Goal: Information Seeking & Learning: Learn about a topic

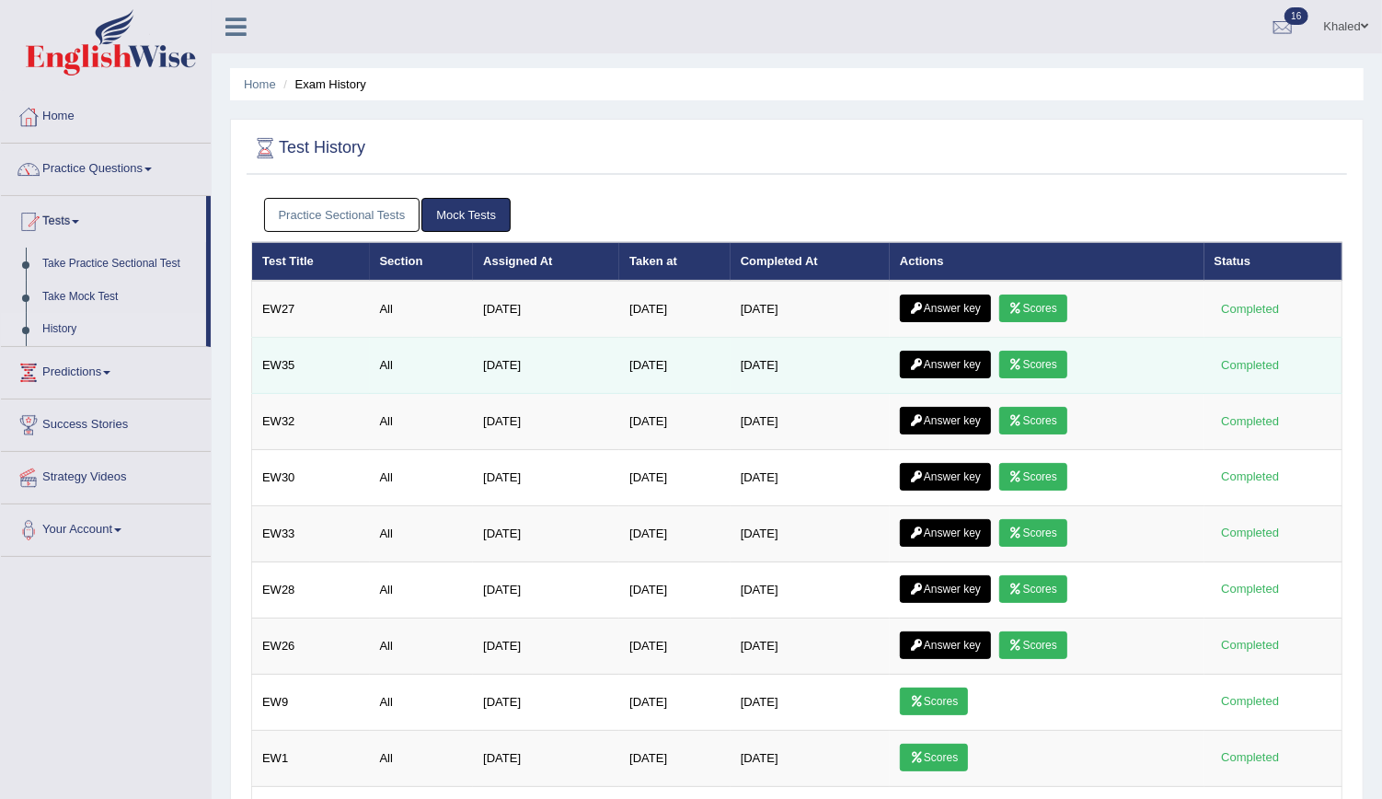
click at [1053, 369] on link "Scores" at bounding box center [1033, 365] width 68 height 28
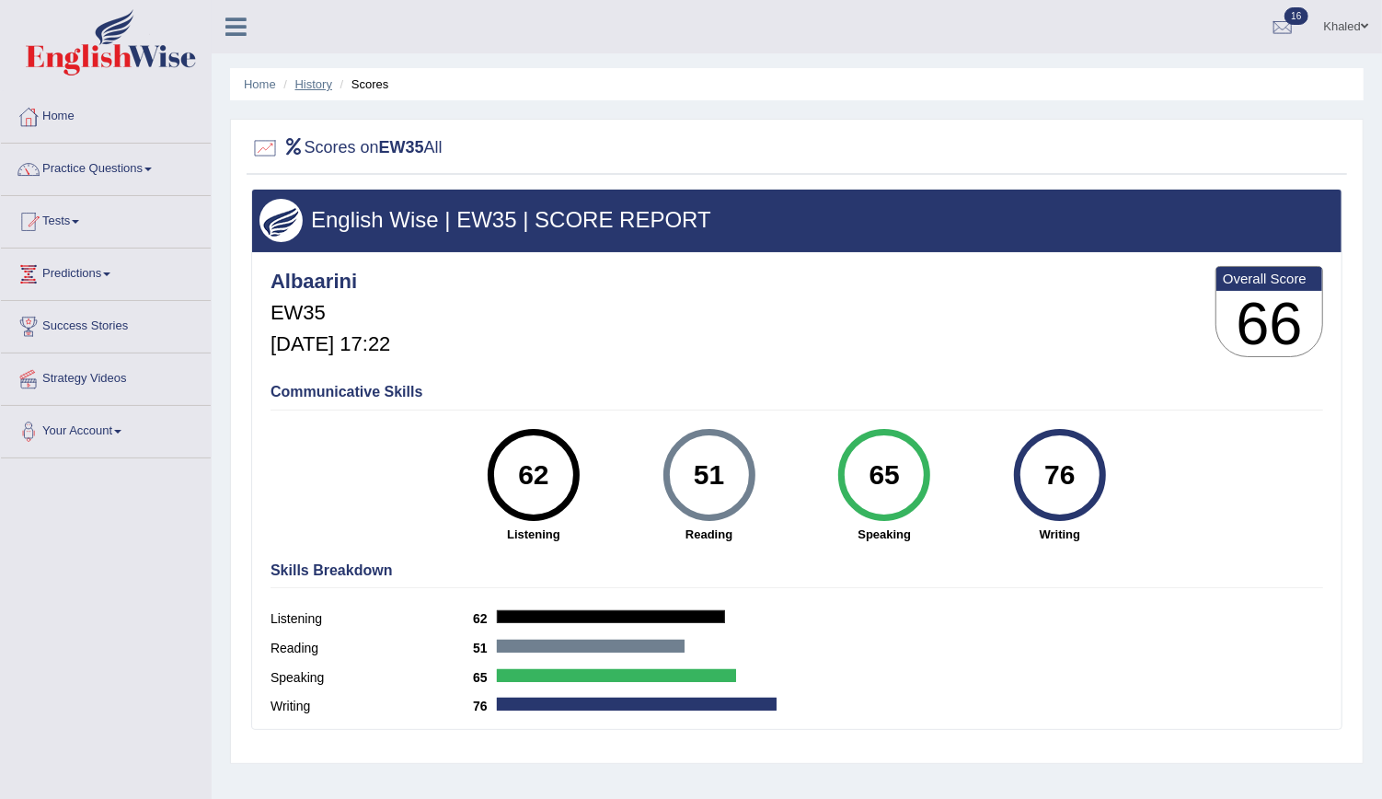
click at [311, 85] on link "History" at bounding box center [313, 84] width 37 height 14
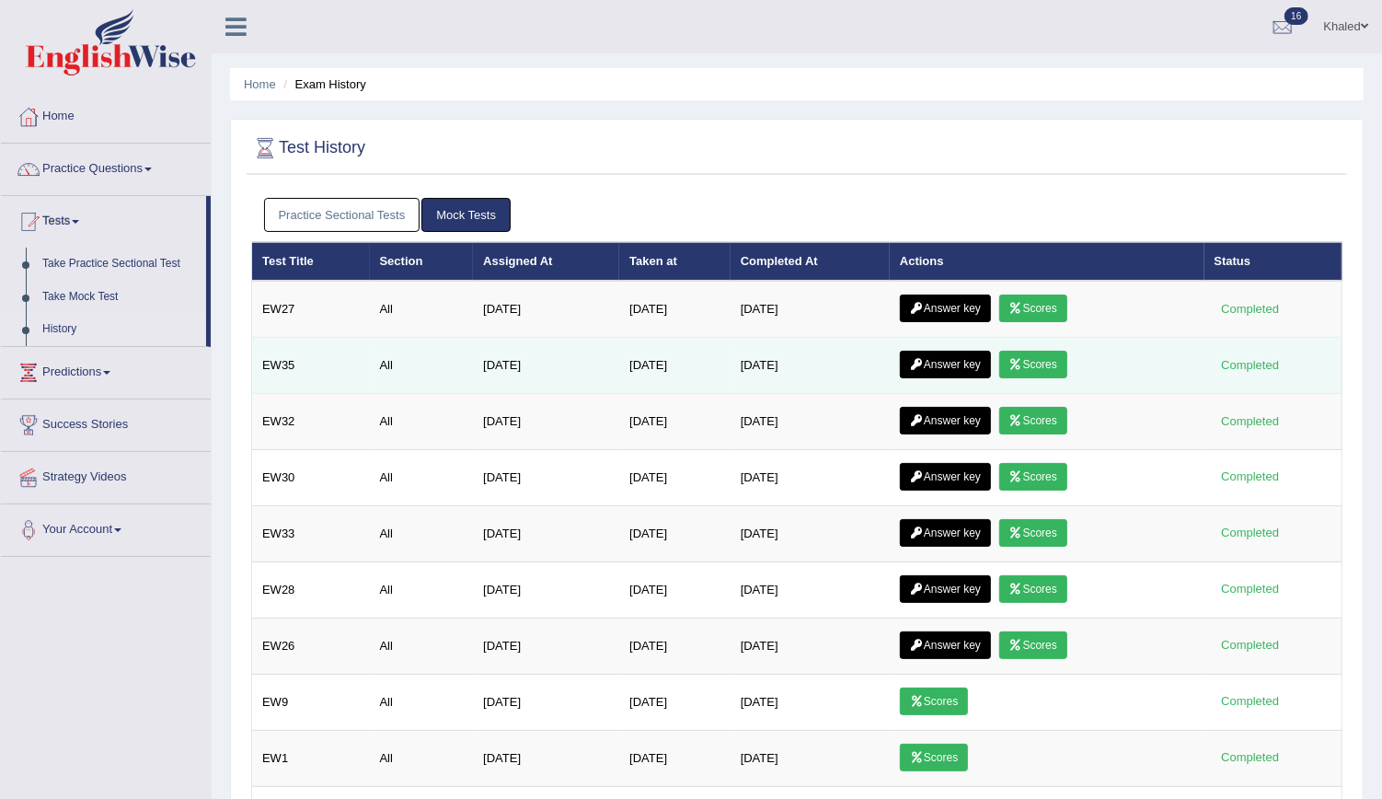
click at [957, 364] on link "Answer key" at bounding box center [945, 365] width 91 height 28
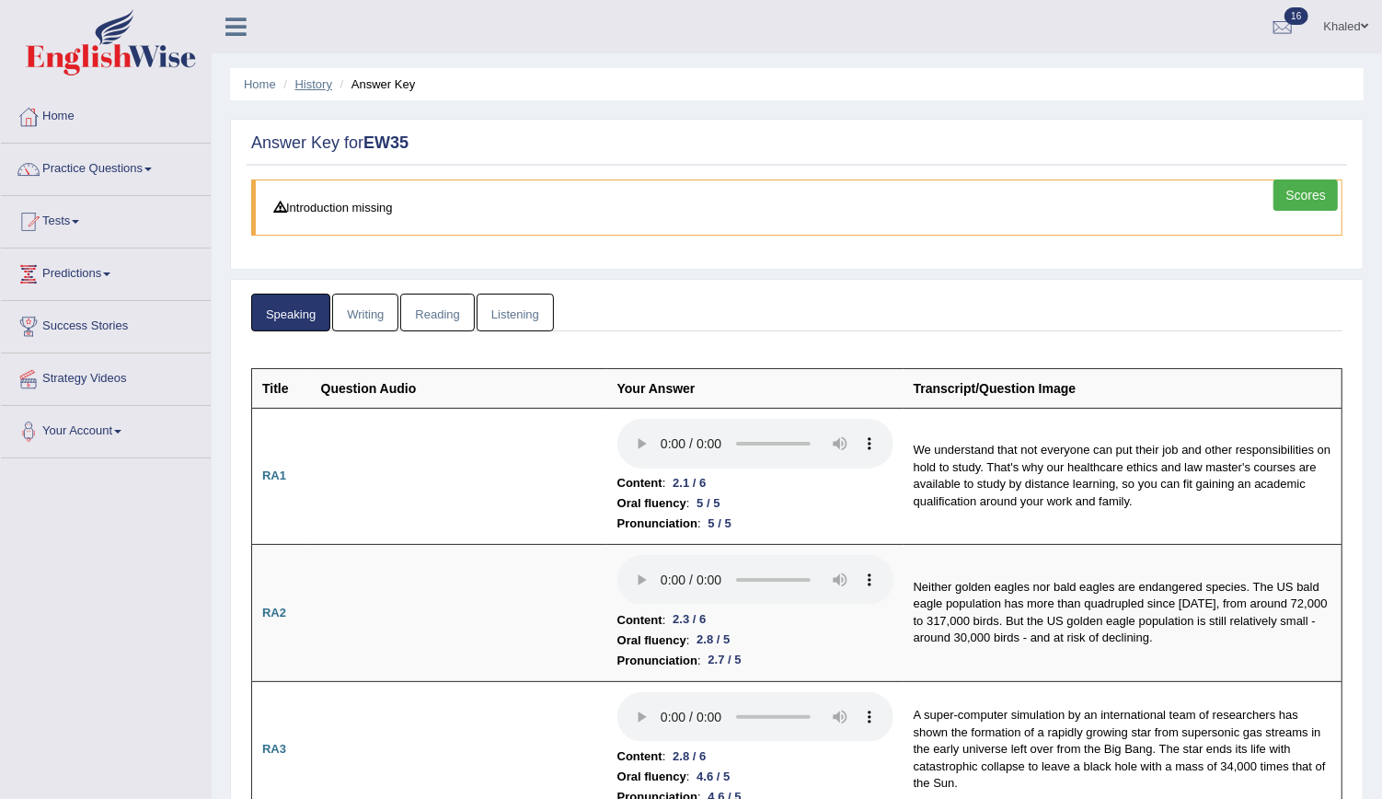
click at [324, 80] on link "History" at bounding box center [313, 84] width 37 height 14
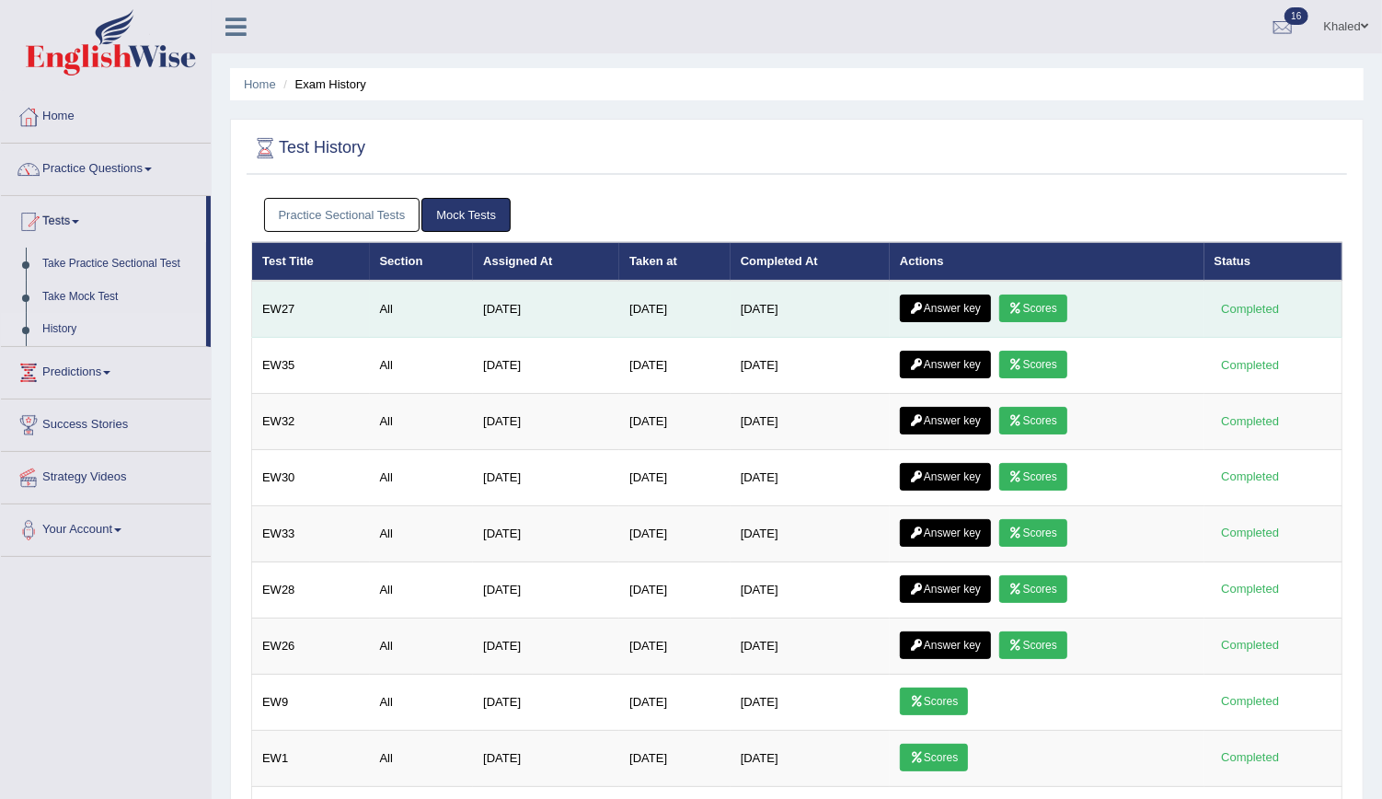
click at [952, 301] on link "Answer key" at bounding box center [945, 308] width 91 height 28
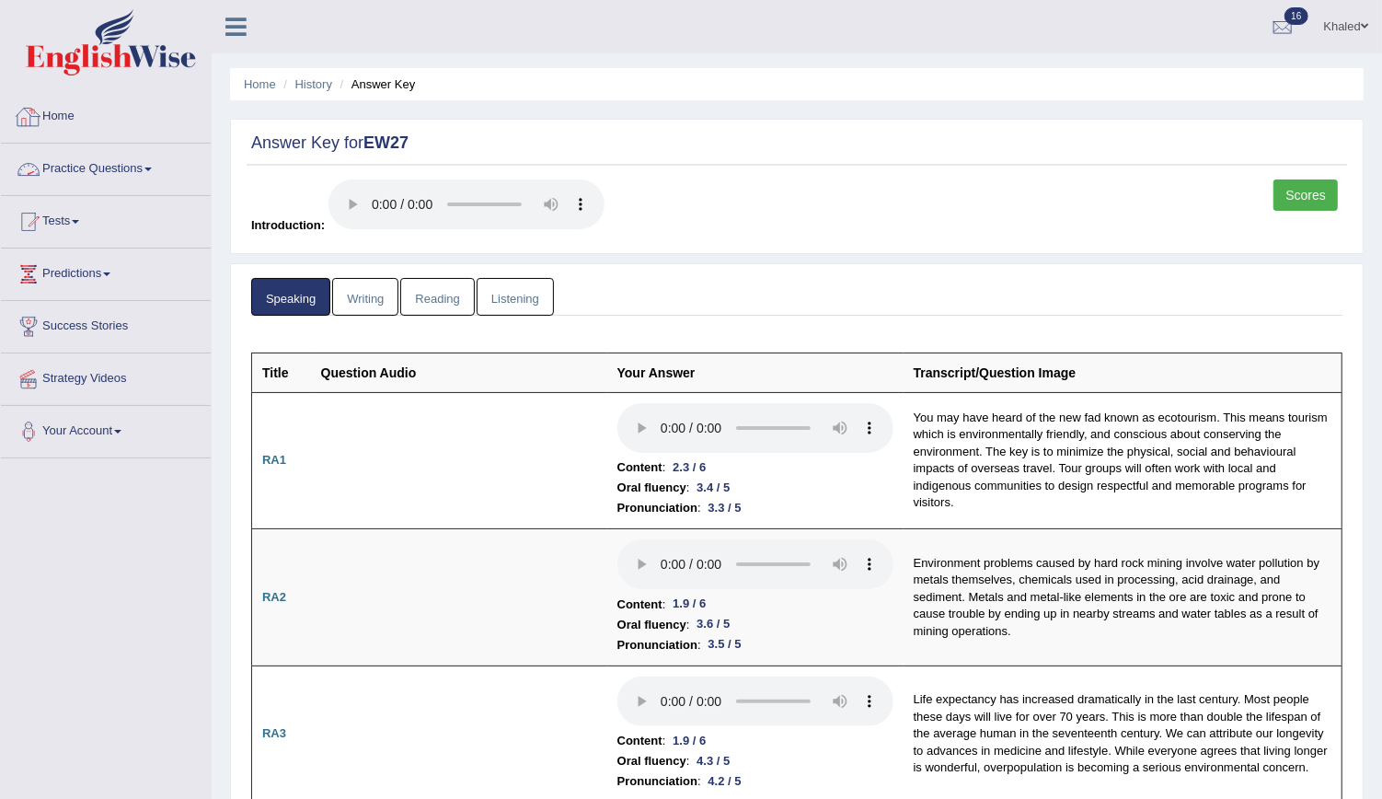
click at [114, 156] on link "Practice Questions" at bounding box center [106, 167] width 210 height 46
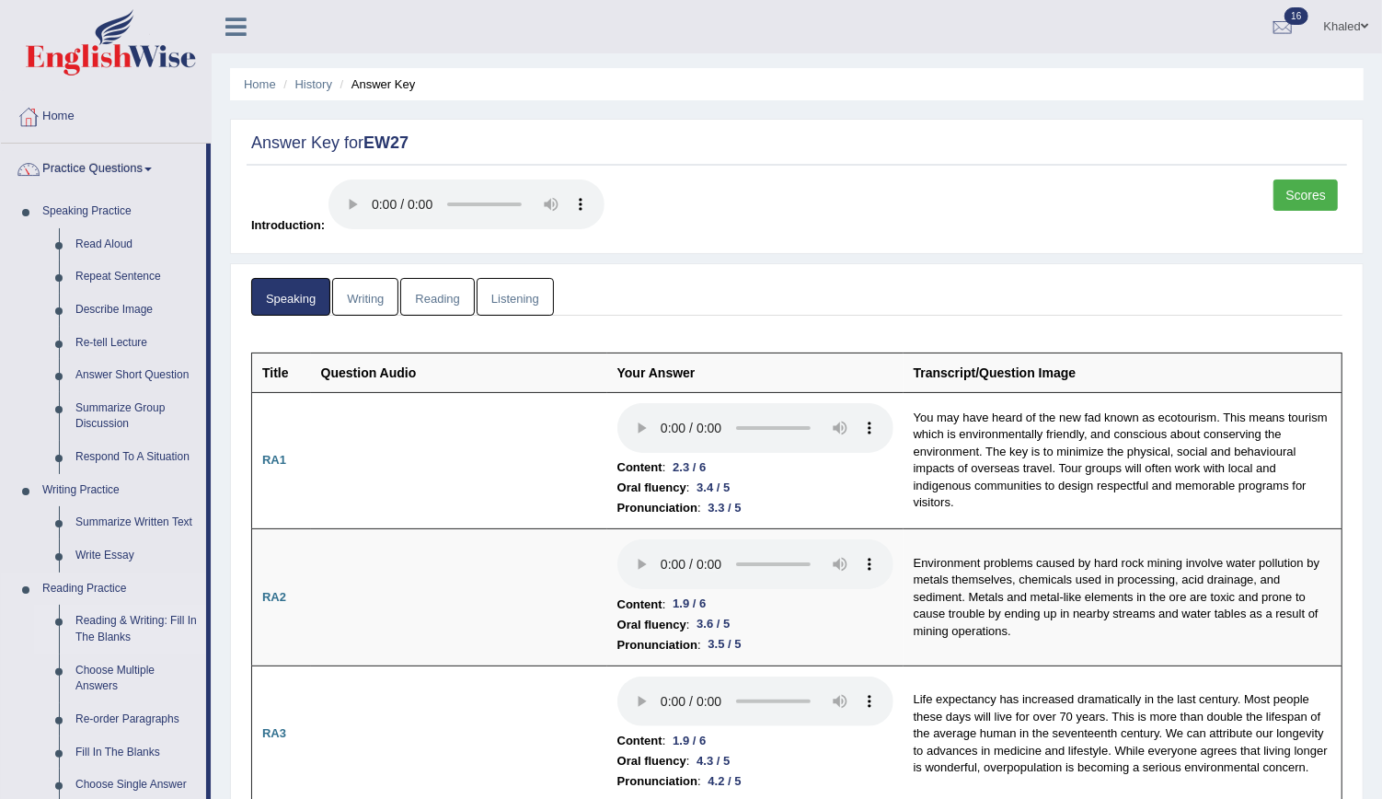
click at [112, 615] on link "Reading & Writing: Fill In The Blanks" at bounding box center [136, 629] width 139 height 49
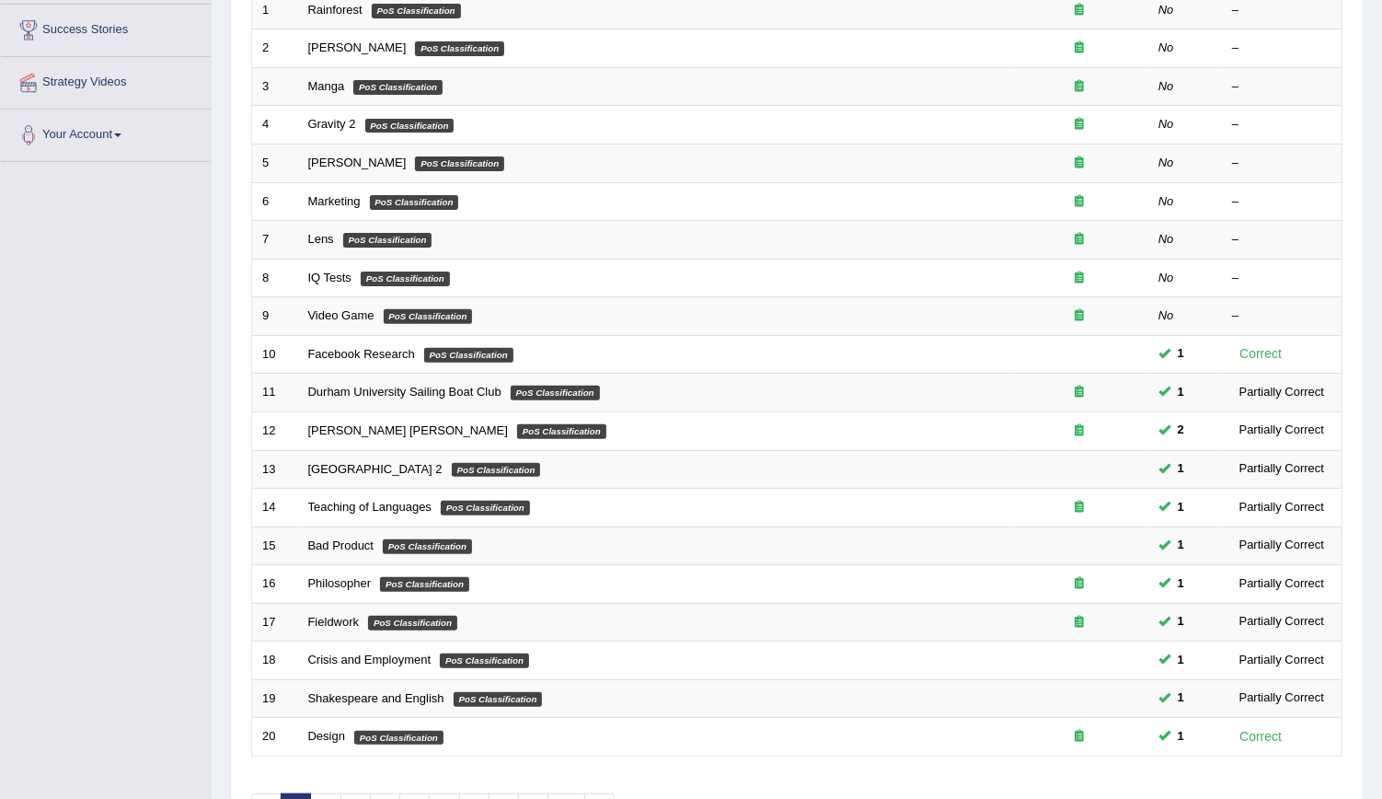
scroll to position [409, 0]
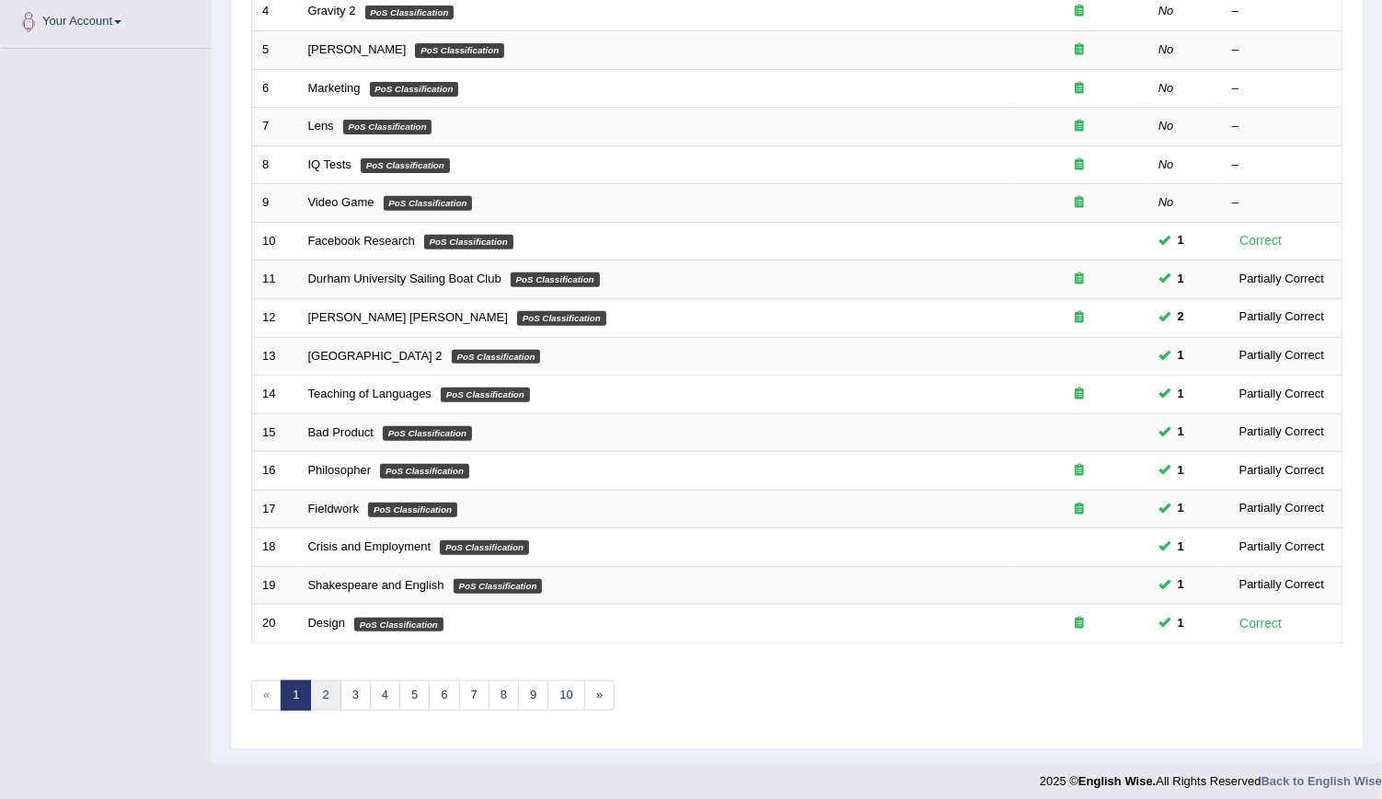
click at [322, 683] on link "2" at bounding box center [325, 695] width 30 height 30
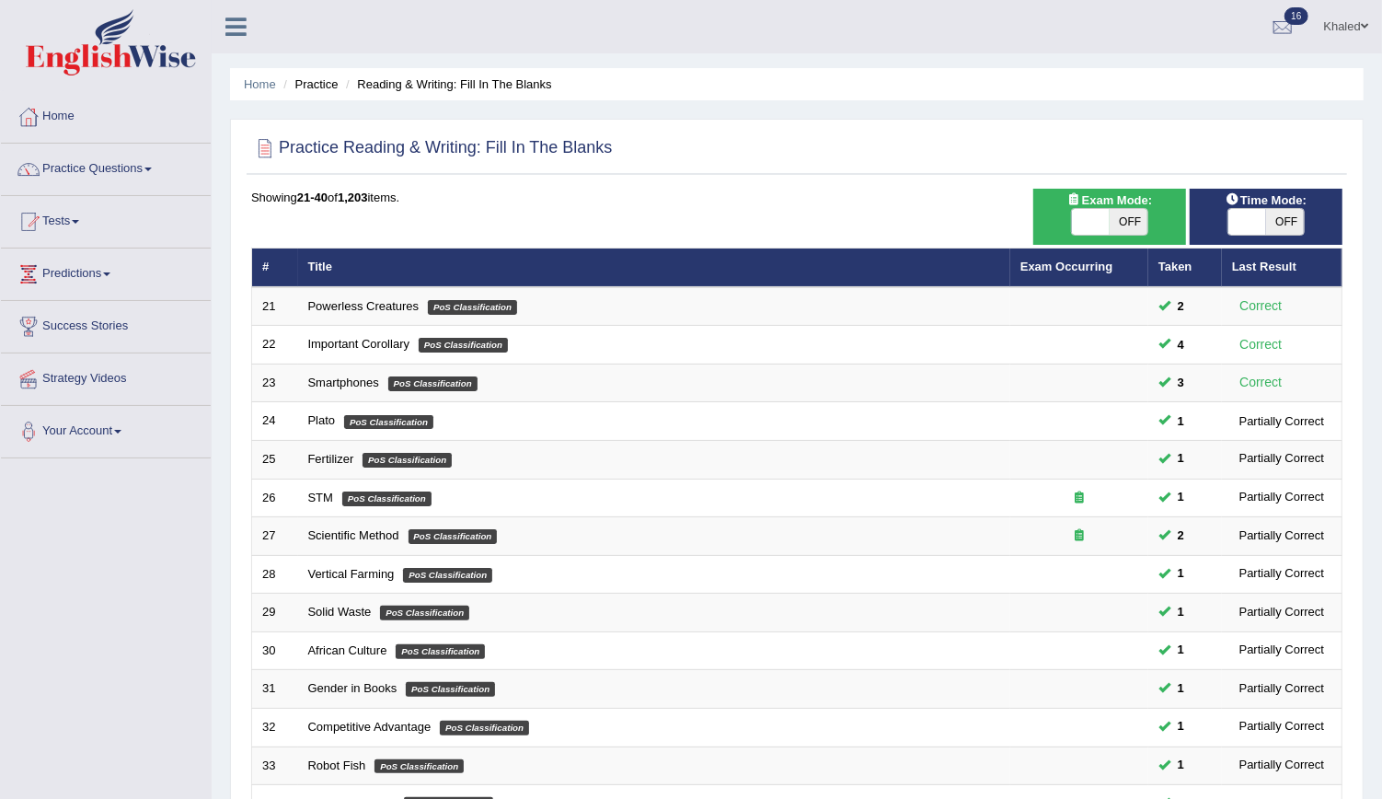
scroll to position [409, 0]
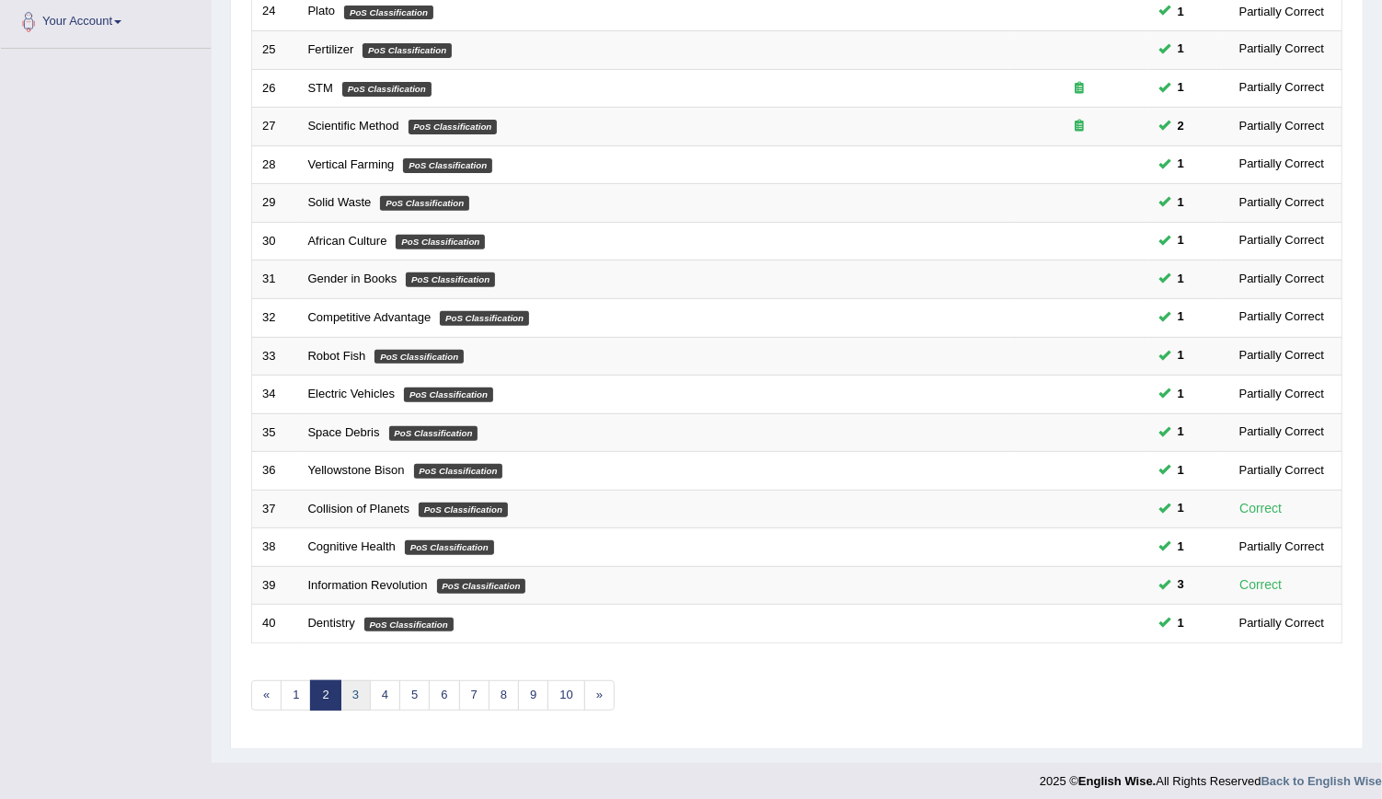
click at [345, 680] on link "3" at bounding box center [355, 695] width 30 height 30
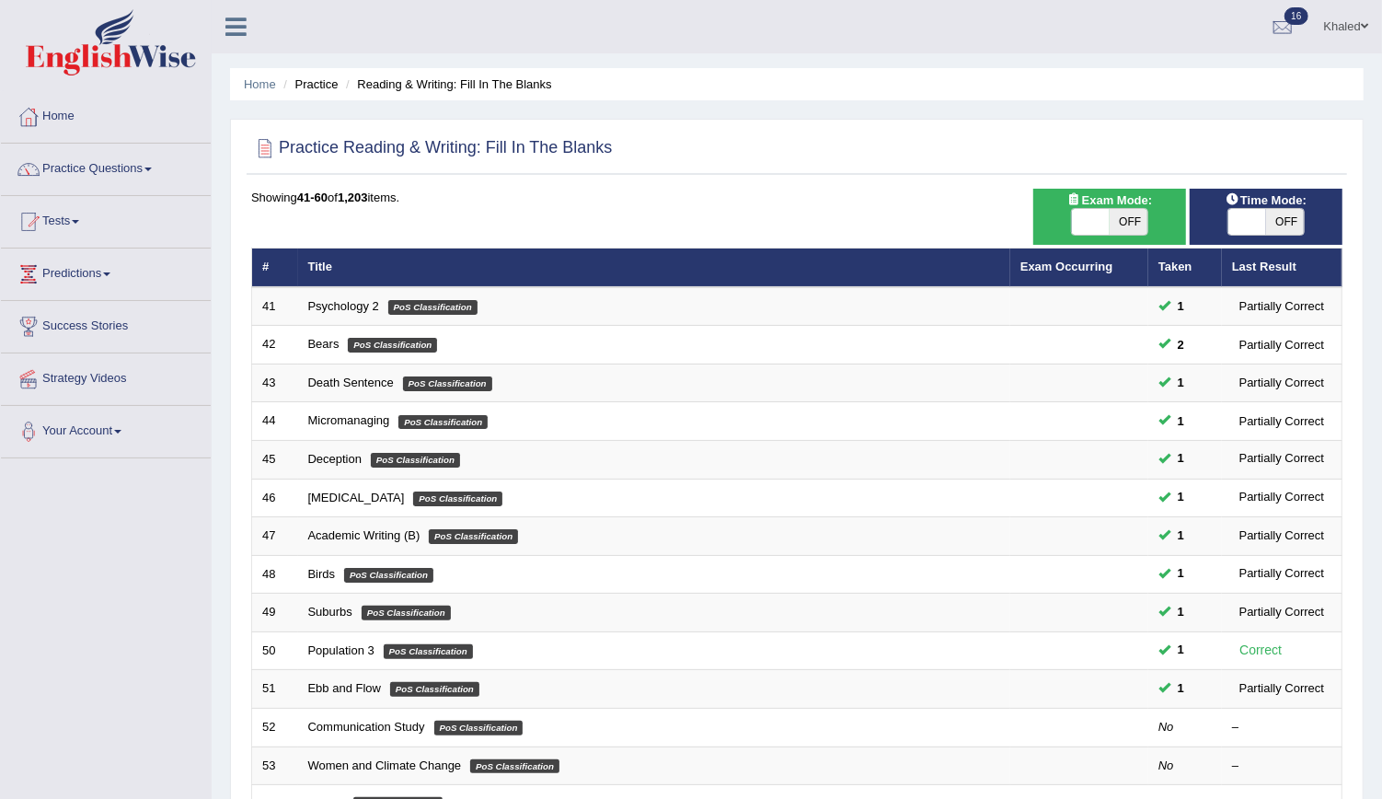
scroll to position [160, 0]
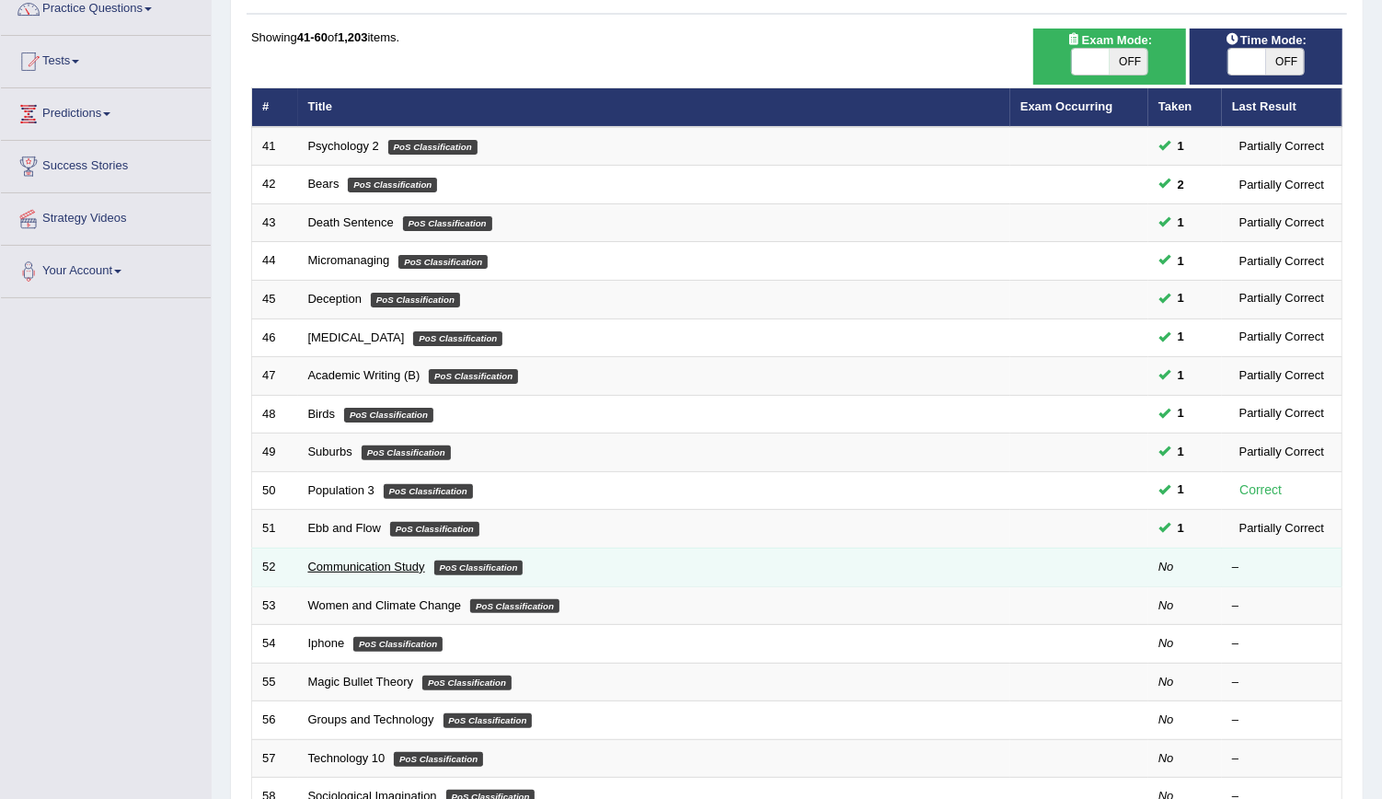
click at [365, 566] on link "Communication Study" at bounding box center [366, 566] width 117 height 14
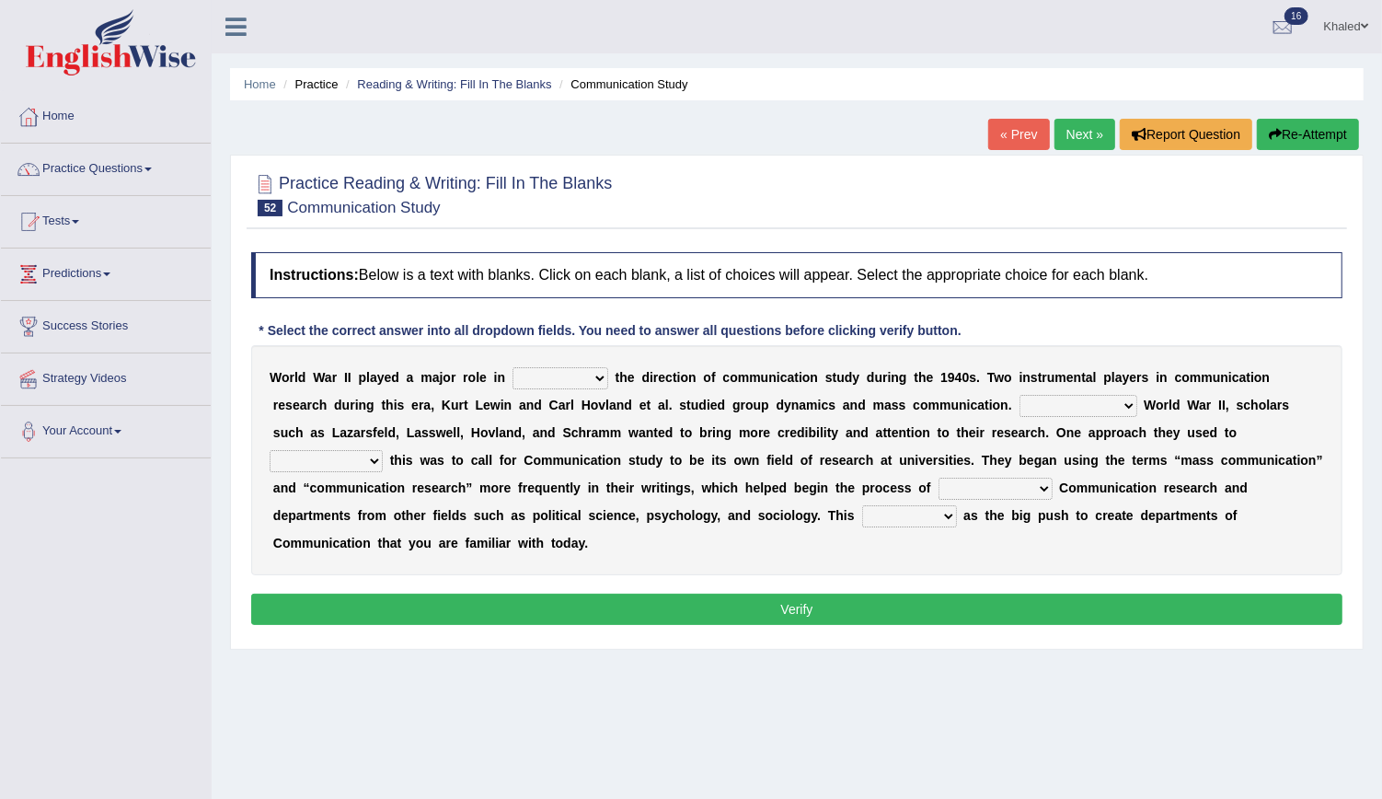
click at [565, 367] on select "shaping sharpening shunning shivering" at bounding box center [561, 378] width 96 height 22
click at [1020, 397] on select "Being followed To be followed Following Followed" at bounding box center [1079, 406] width 118 height 22
select select "Following"
click at [1020, 395] on select "Being followed To be followed Following Followed" at bounding box center [1079, 406] width 118 height 22
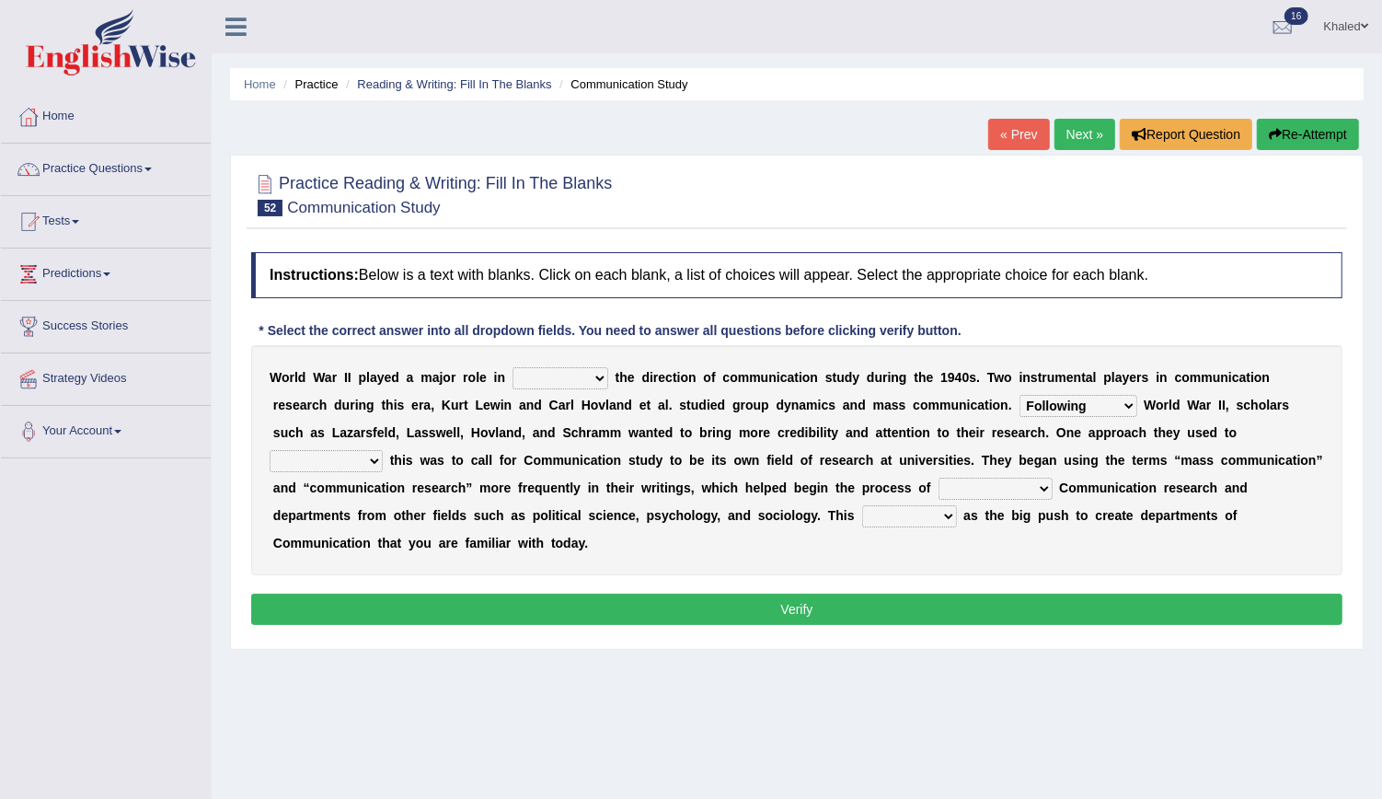
click at [526, 368] on select "shaping sharpening shunning shivering" at bounding box center [561, 378] width 96 height 22
click at [513, 367] on select "shaping sharpening shunning shivering" at bounding box center [561, 378] width 96 height 22
click at [569, 374] on select "shaping sharpening shunning shivering" at bounding box center [561, 378] width 96 height 22
select select "shunning"
click at [513, 367] on select "shaping sharpening shunning shivering" at bounding box center [561, 378] width 96 height 22
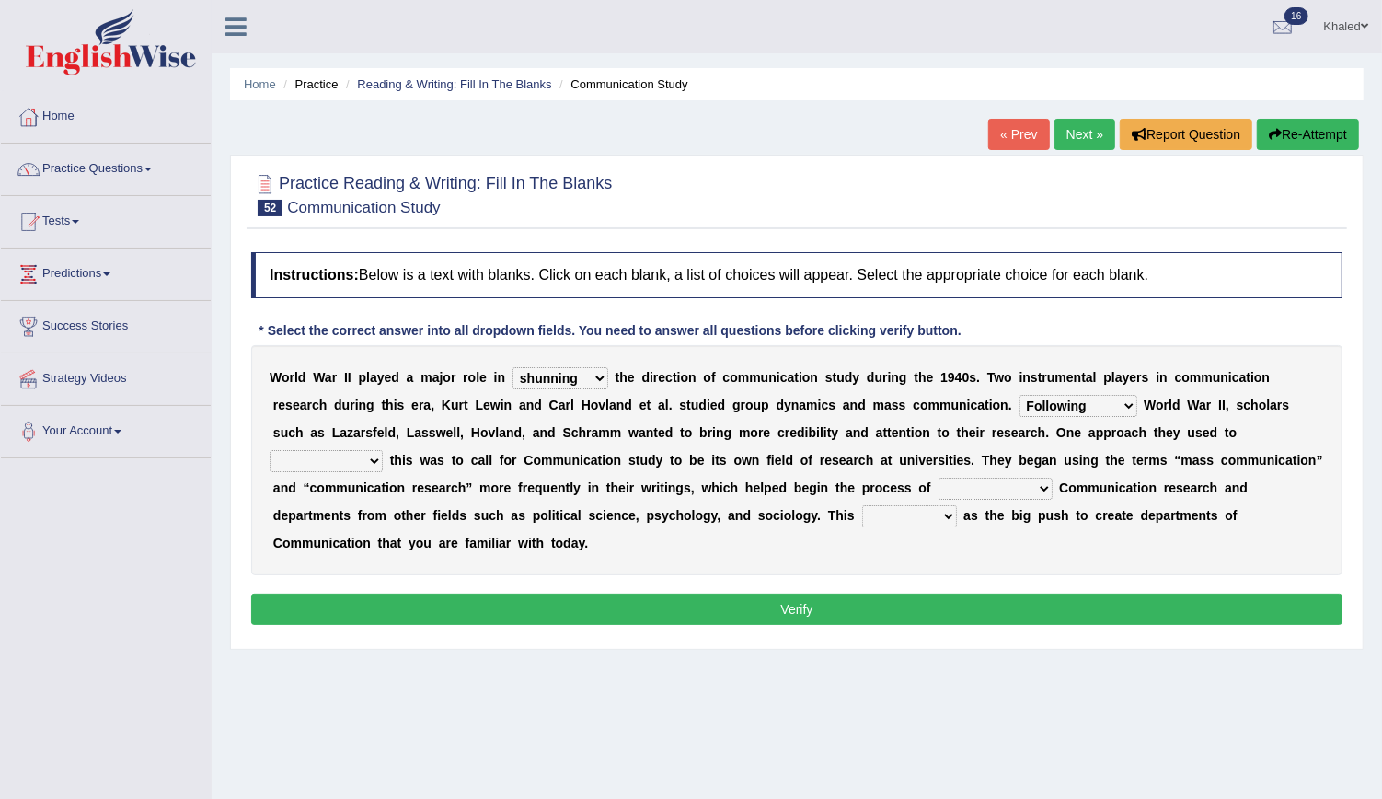
click at [383, 450] on select "accompany accomplish acknowledge accommodate" at bounding box center [326, 461] width 113 height 22
select select "accomplish"
click at [383, 450] on select "accompany accomplish acknowledge accommodate" at bounding box center [326, 461] width 113 height 22
click at [939, 479] on select "discharging distinguishing disputing displaying" at bounding box center [996, 489] width 114 height 22
select select "distinguishing"
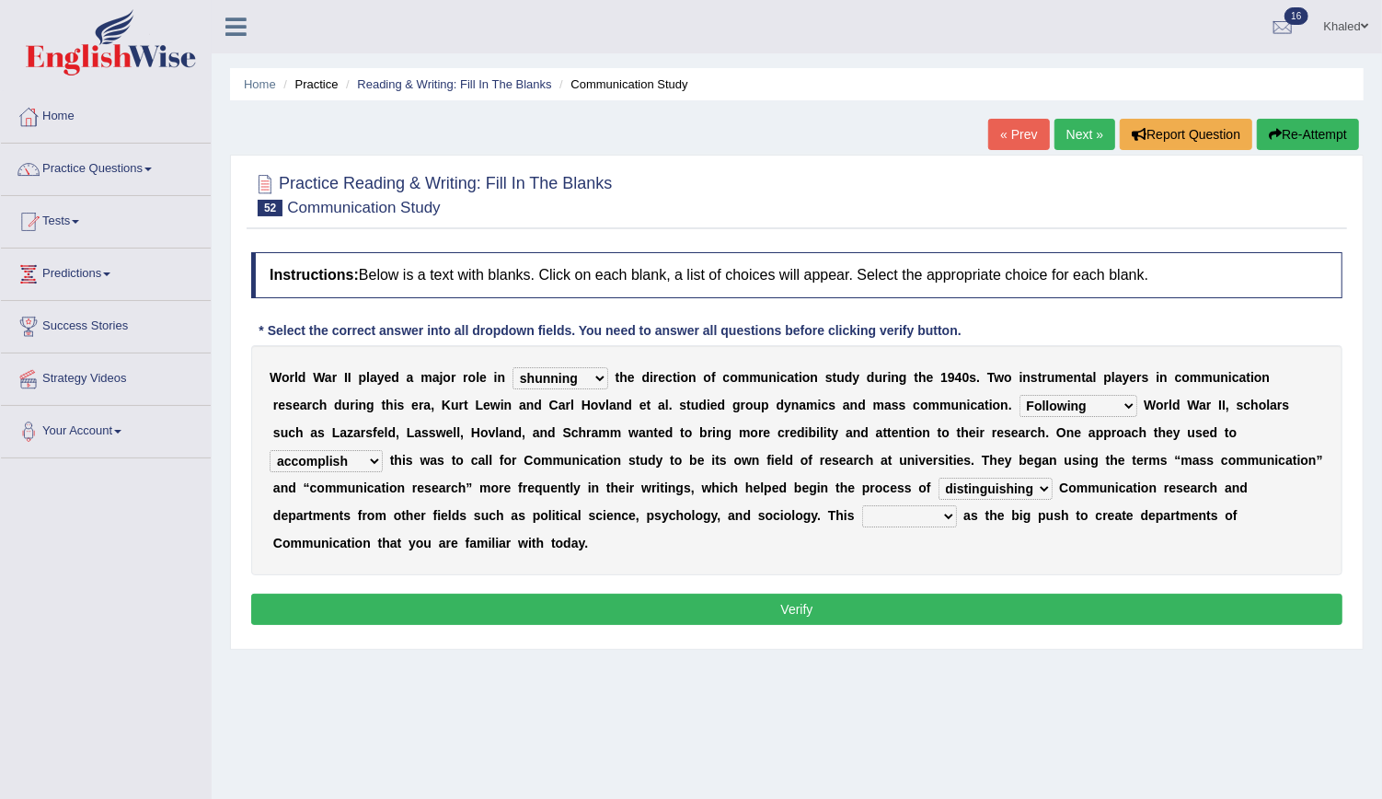
click at [939, 478] on select "discharging distinguishing disputing displaying" at bounding box center [996, 489] width 114 height 22
click at [862, 515] on select "served considered regarded provided" at bounding box center [909, 516] width 95 height 22
select select "considered"
click at [862, 505] on select "served considered regarded provided" at bounding box center [909, 516] width 95 height 22
click at [489, 594] on button "Verify" at bounding box center [796, 609] width 1091 height 31
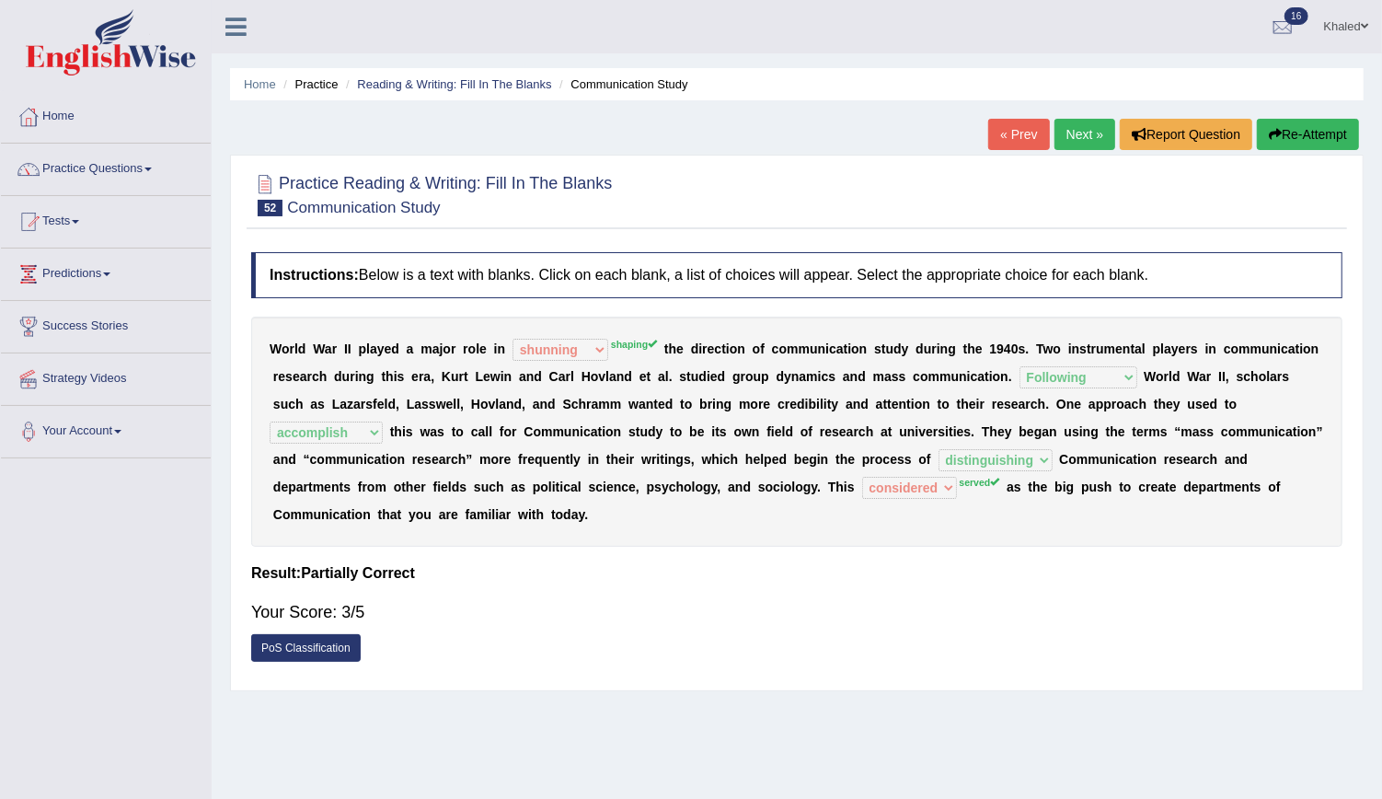
click at [1084, 130] on link "Next »" at bounding box center [1085, 134] width 61 height 31
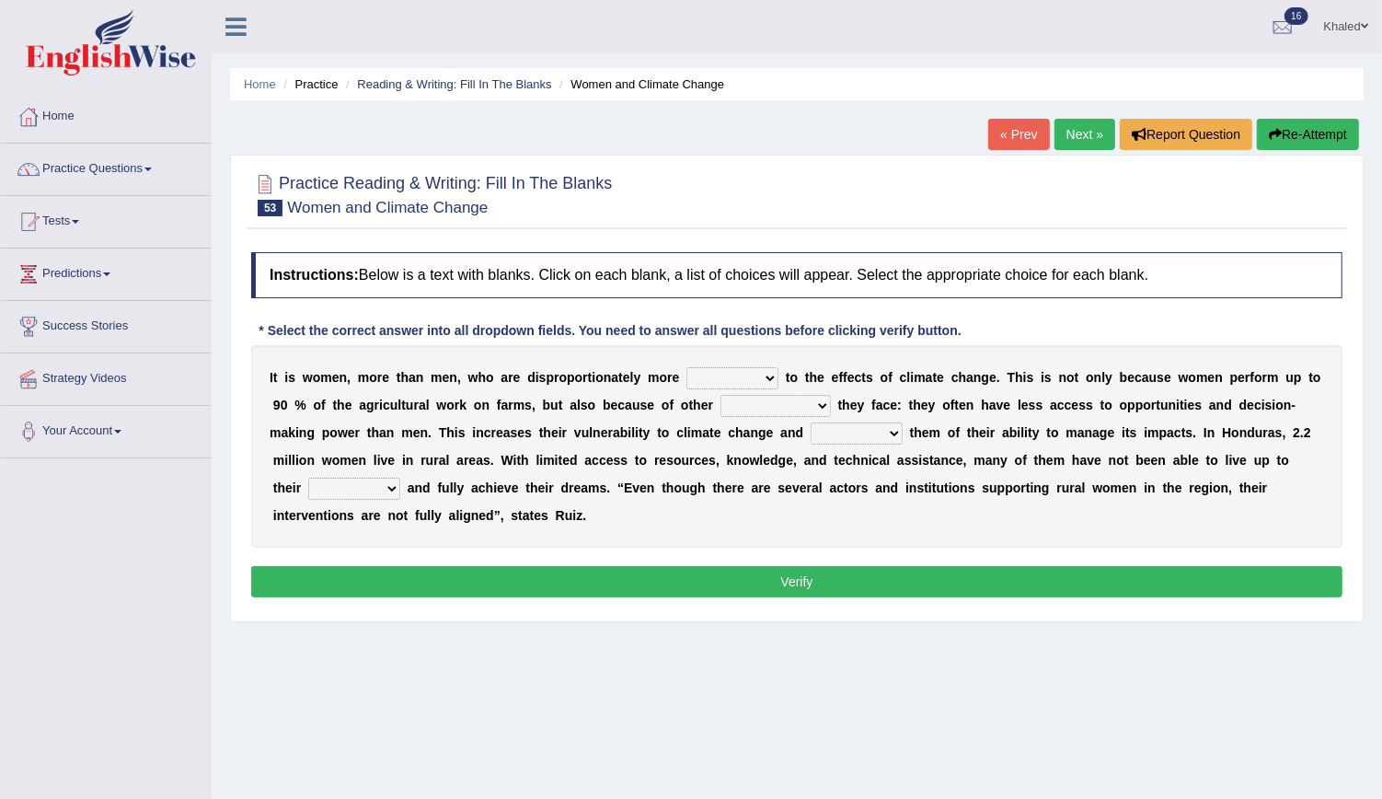
click at [692, 375] on select "defensive beatable vulnerable defective" at bounding box center [732, 378] width 92 height 22
select select "defensive"
click at [686, 367] on select "defensive beatable vulnerable defective" at bounding box center [732, 378] width 92 height 22
click at [721, 402] on select "chances challenges awkwardness changes" at bounding box center [776, 406] width 110 height 22
select select "challenges"
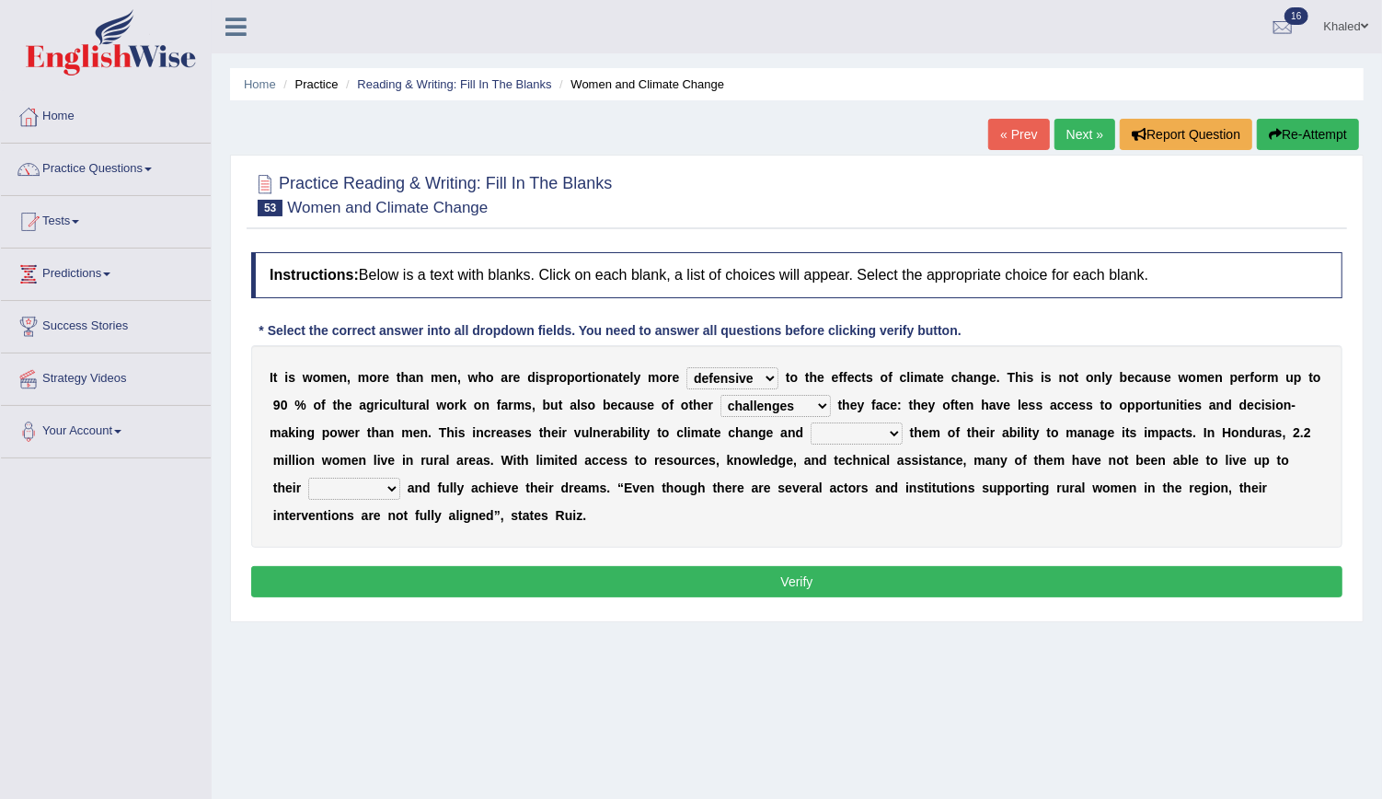
click at [721, 395] on select "chances challenges awkwardness changes" at bounding box center [776, 406] width 110 height 22
click at [732, 363] on div "I t i s w o m e n , m o r e t h a n m e n , w h o a r e d i s p r o p o r t i o…" at bounding box center [796, 446] width 1091 height 202
click at [726, 368] on select "defensive beatable vulnerable defective" at bounding box center [732, 378] width 92 height 22
select select "vulnerable"
click at [686, 367] on select "defensive beatable vulnerable defective" at bounding box center [732, 378] width 92 height 22
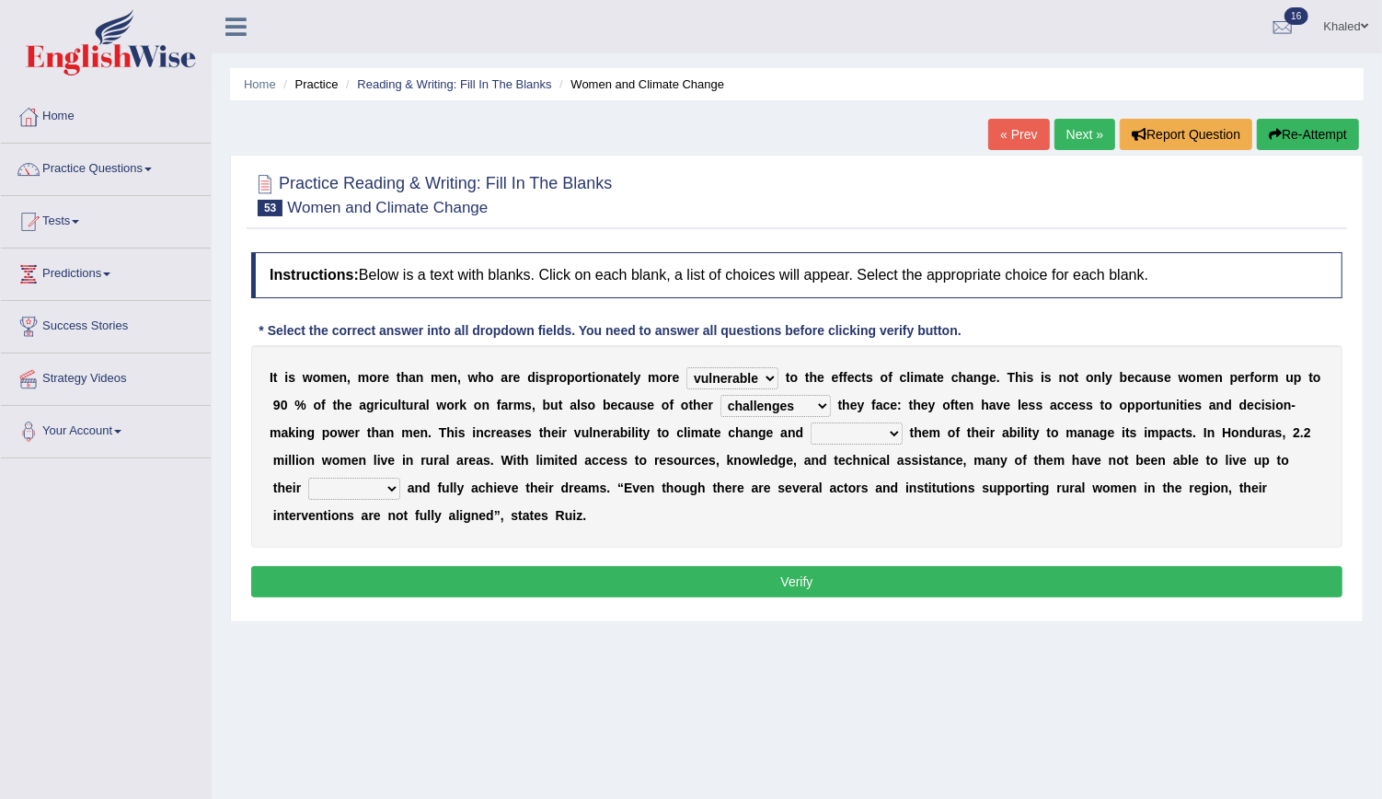
click at [811, 433] on select "deprives caprices deposits thrives" at bounding box center [857, 433] width 92 height 22
select select "thrives"
click at [811, 422] on select "deprives caprices deposits thrives" at bounding box center [857, 433] width 92 height 22
click at [811, 428] on select "deprives caprices deposits thrives" at bounding box center [857, 433] width 92 height 22
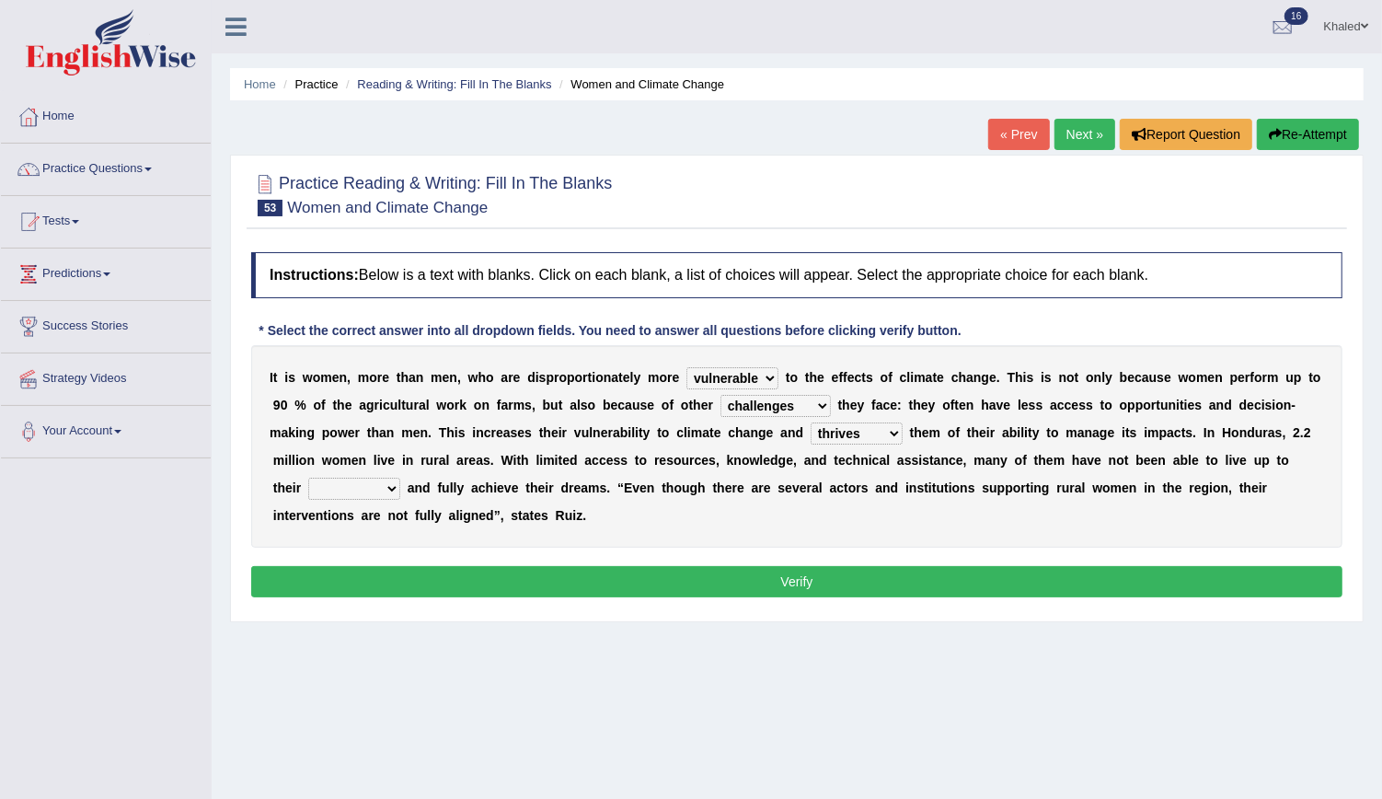
click at [400, 478] on select "endurance patience capacities publicity" at bounding box center [354, 489] width 92 height 22
select select "patience"
click at [400, 478] on select "endurance patience capacities publicity" at bounding box center [354, 489] width 92 height 22
click at [1020, 566] on button "Verify" at bounding box center [796, 581] width 1091 height 31
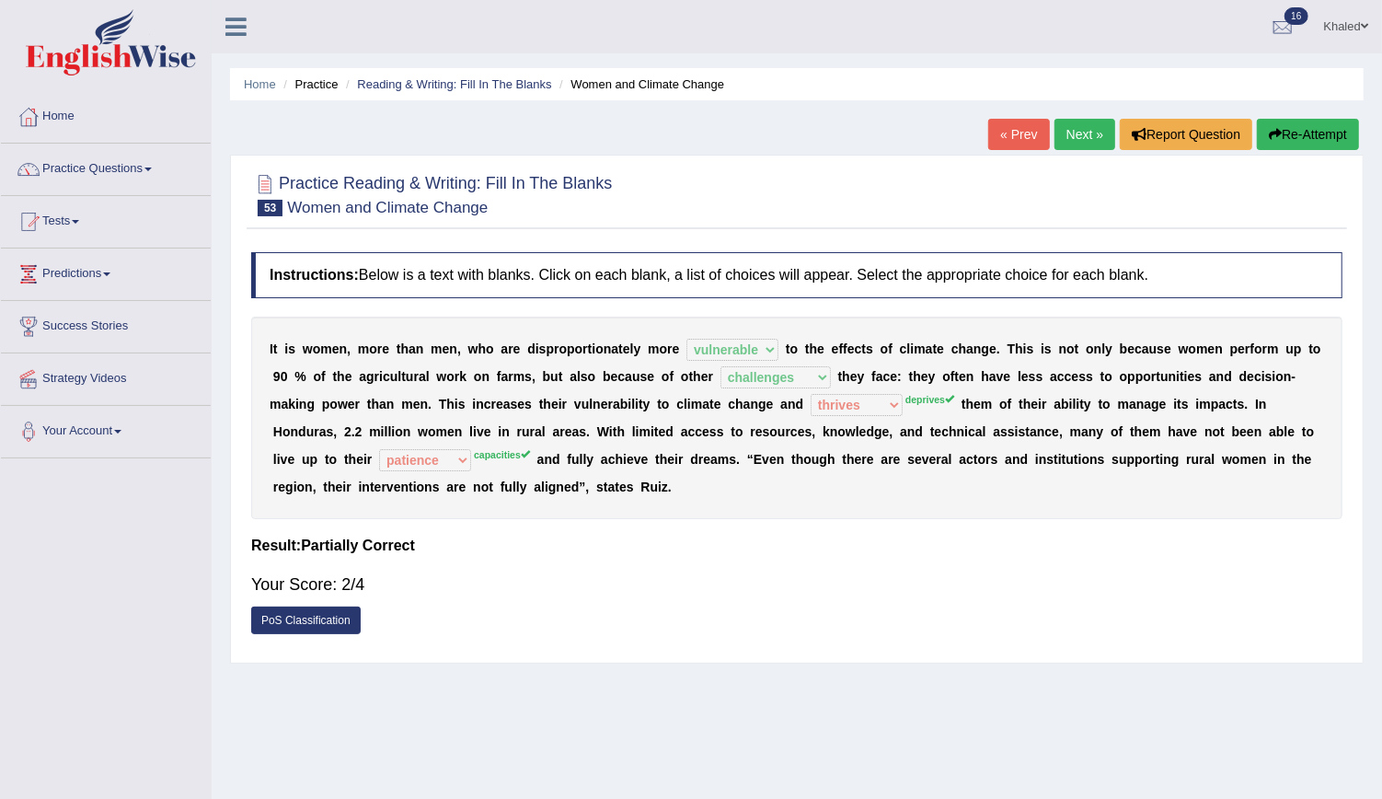
click at [1097, 139] on link "Next »" at bounding box center [1085, 134] width 61 height 31
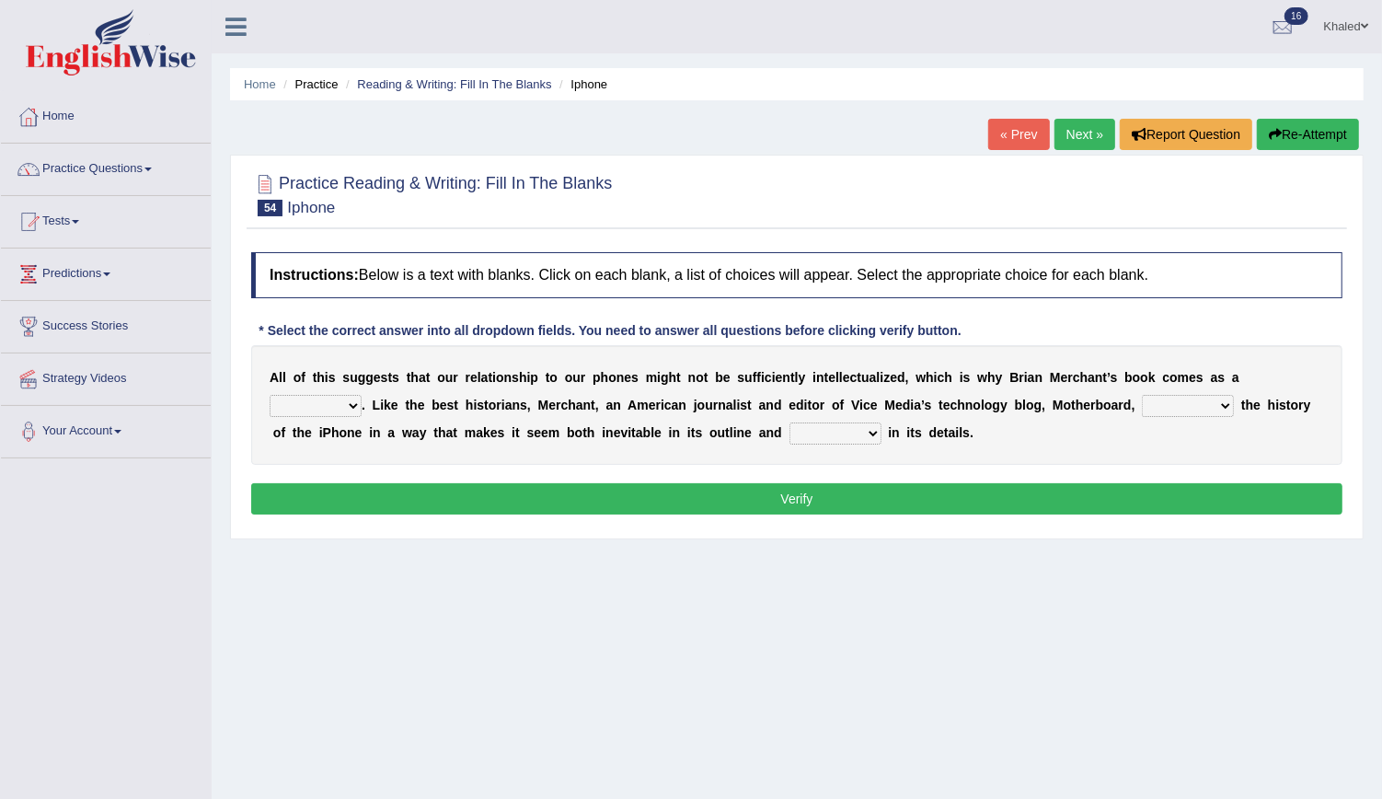
click at [1097, 139] on link "Next »" at bounding box center [1085, 134] width 61 height 31
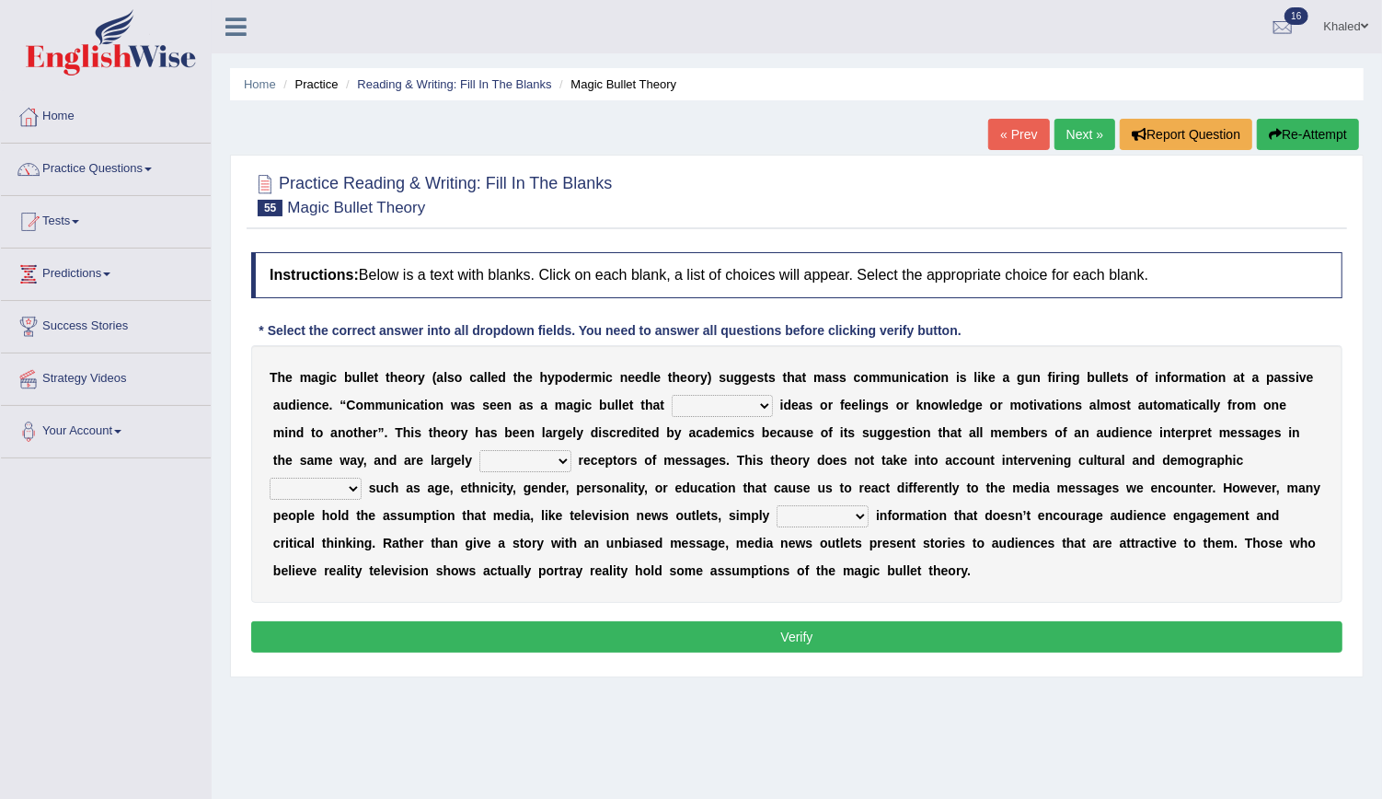
click at [1030, 127] on link "« Prev" at bounding box center [1018, 134] width 61 height 31
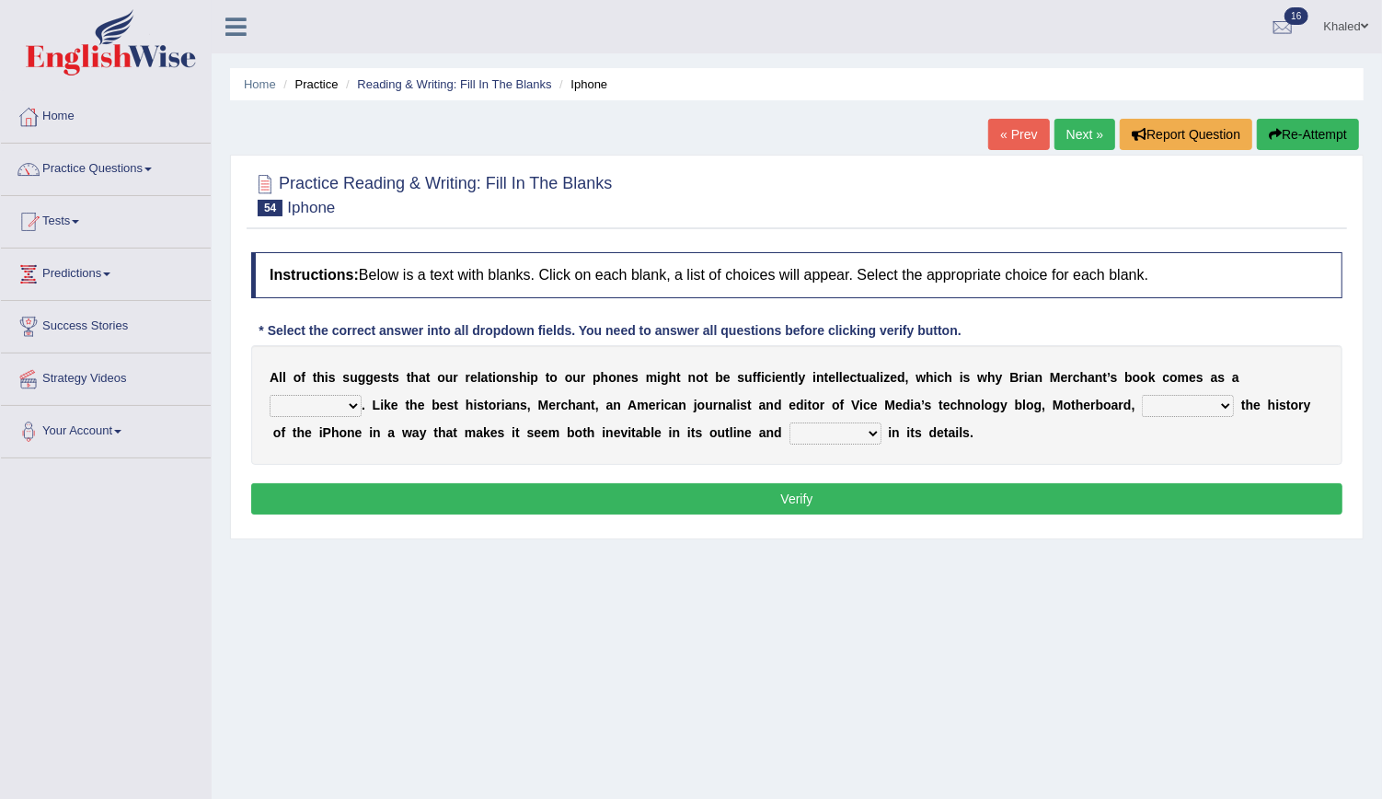
click at [362, 395] on select "privilege relief demotion flash" at bounding box center [316, 406] width 92 height 22
select select "relief"
click at [362, 395] on select "privilege relief demotion flash" at bounding box center [316, 406] width 92 height 22
click at [1142, 409] on select "enriches unpacks detours contorts" at bounding box center [1188, 406] width 92 height 22
select select "enriches"
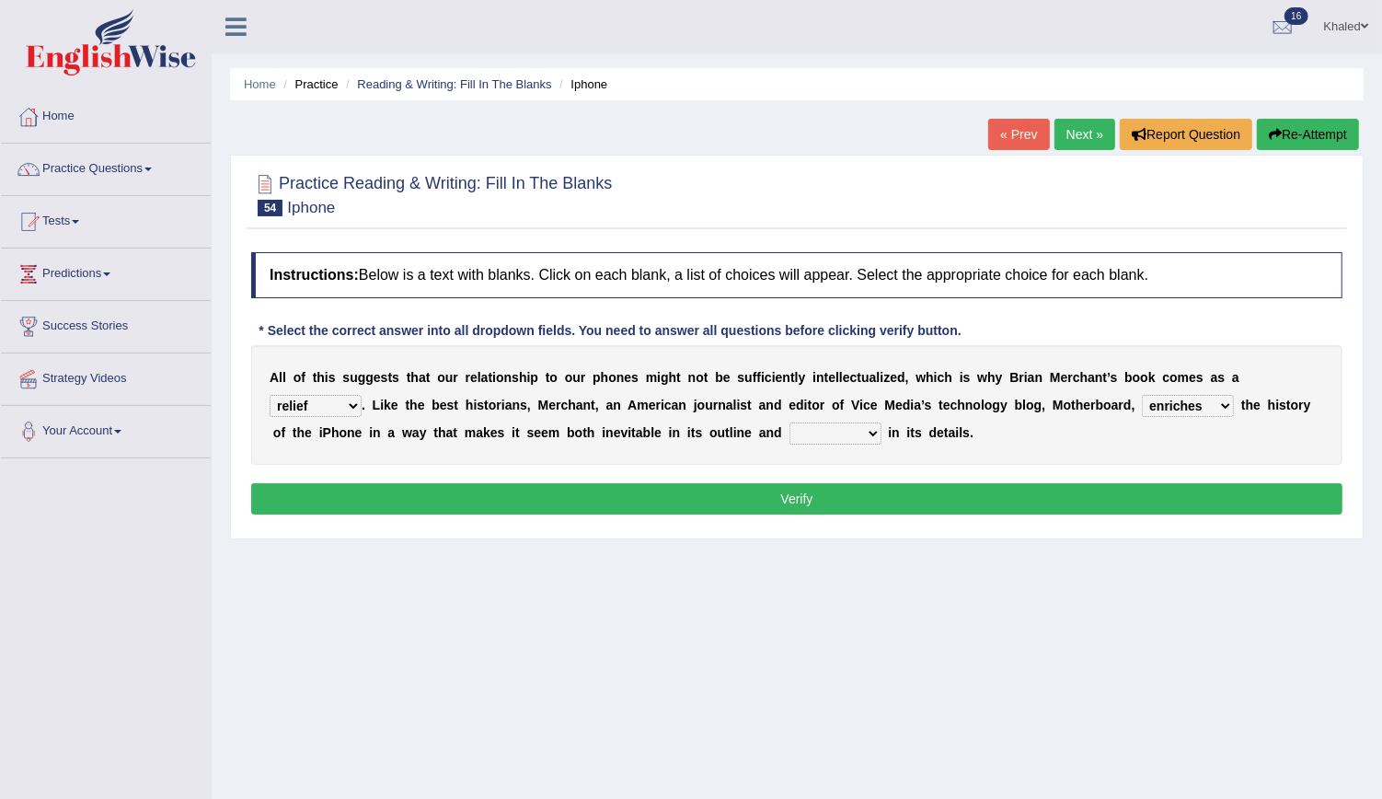
click at [1142, 395] on select "enriches unpacks detours contorts" at bounding box center [1188, 406] width 92 height 22
click at [790, 432] on select "surprises surprised surprising surprise" at bounding box center [836, 433] width 92 height 22
select select "surprise"
click at [790, 422] on select "surprises surprised surprising surprise" at bounding box center [836, 433] width 92 height 22
click at [682, 495] on button "Verify" at bounding box center [796, 498] width 1091 height 31
